Goal: Go to known website: Access a specific website the user already knows

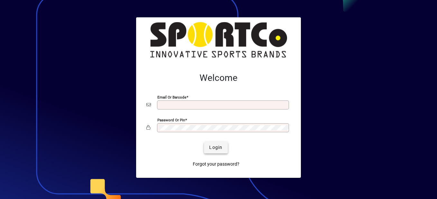
type input "**********"
click at [222, 146] on span "Login" at bounding box center [215, 147] width 13 height 7
